Goal: Obtain resource: Download file/media

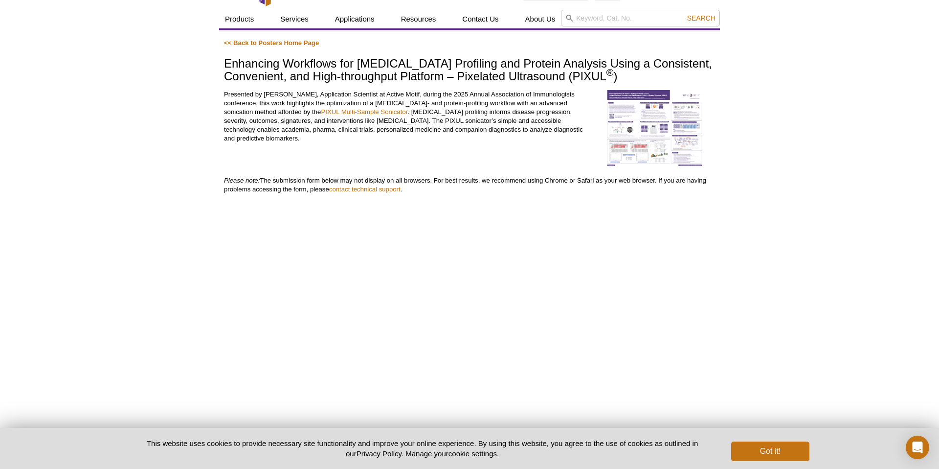
scroll to position [1, 0]
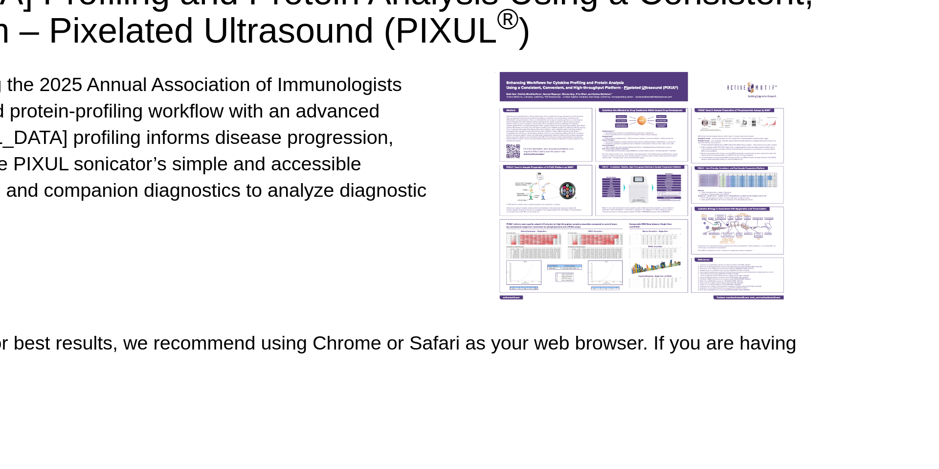
click at [722, 159] on div "Active Motif Logo Enabling Epigenetics Research 0 Search Skip to content Active…" at bounding box center [469, 373] width 939 height 749
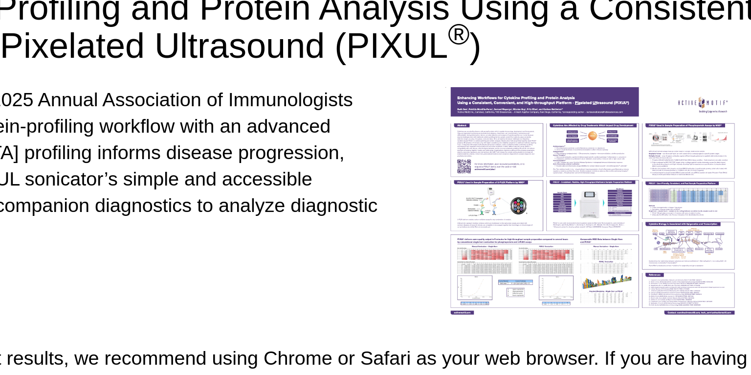
scroll to position [0, 0]
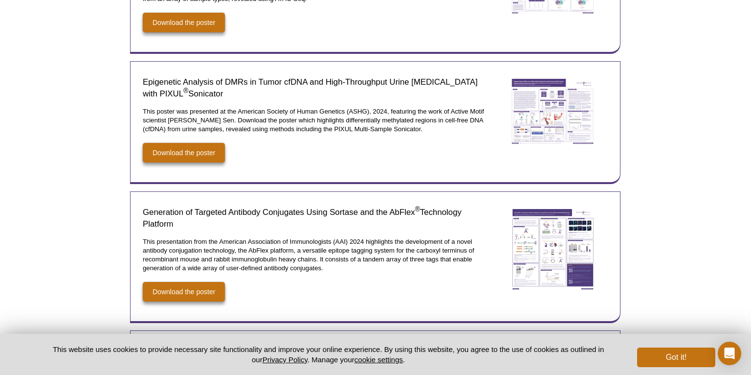
scroll to position [693, 0]
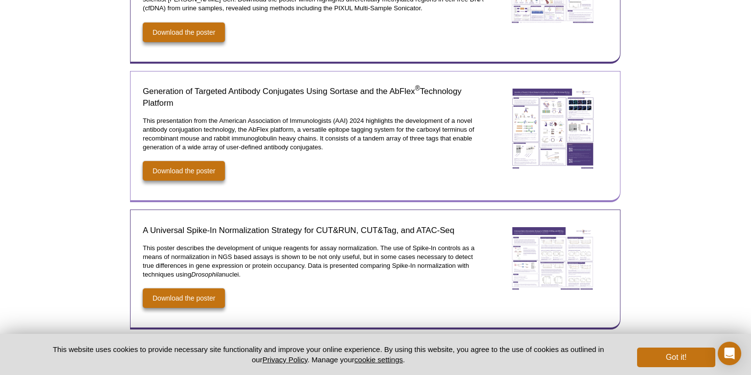
scroll to position [784, 0]
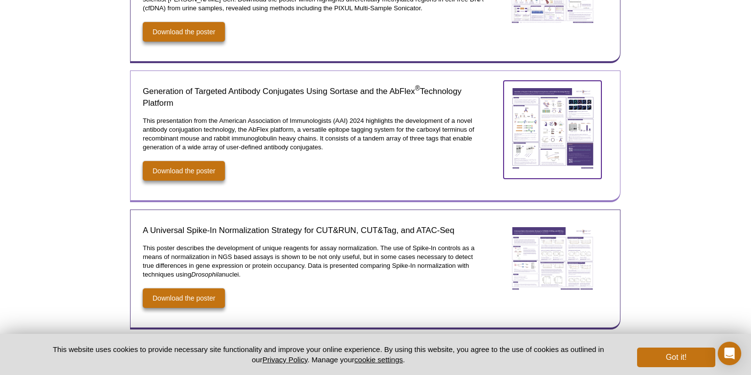
click at [549, 114] on img at bounding box center [553, 128] width 98 height 95
click at [538, 113] on img at bounding box center [553, 128] width 98 height 95
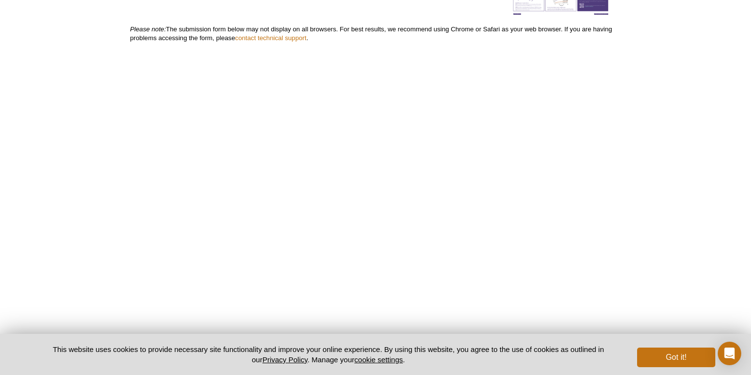
scroll to position [242, 0]
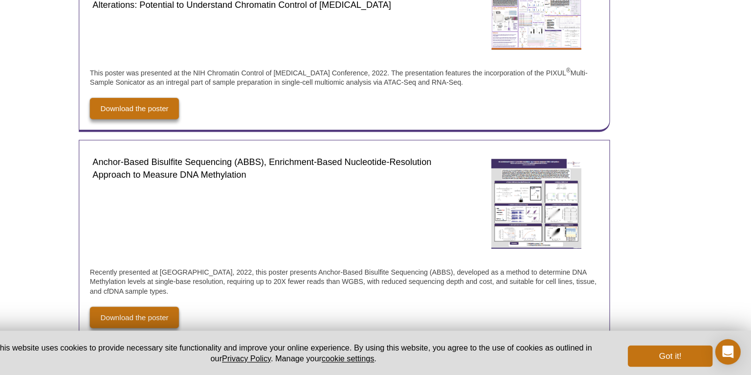
scroll to position [1824, 0]
